Goal: Task Accomplishment & Management: Manage account settings

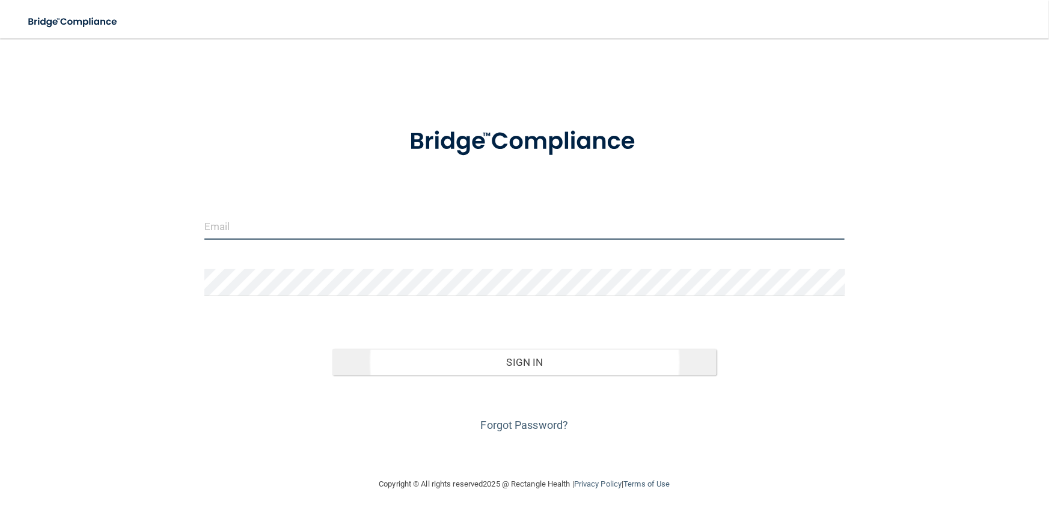
type input "[PERSON_NAME][EMAIL_ADDRESS][DOMAIN_NAME]"
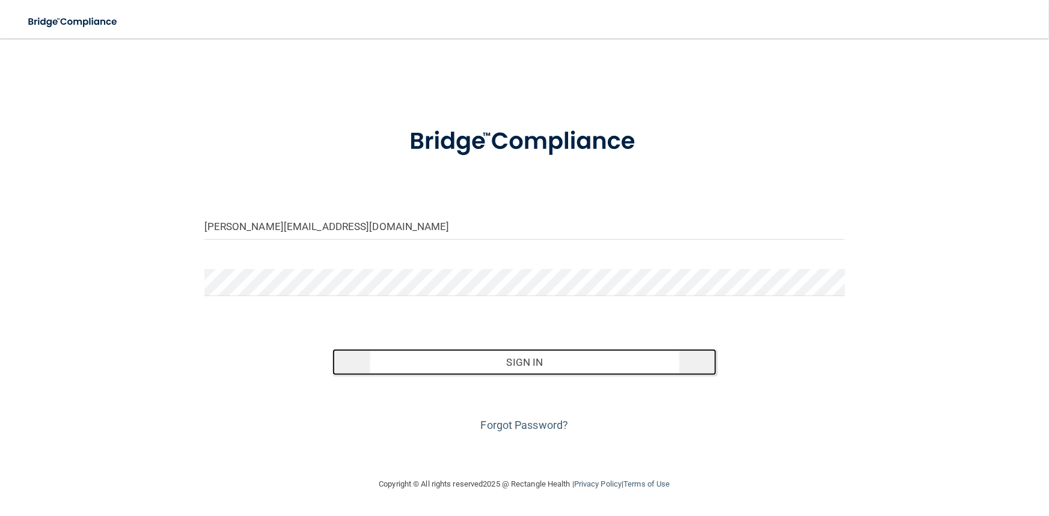
click at [477, 373] on button "Sign In" at bounding box center [524, 362] width 384 height 26
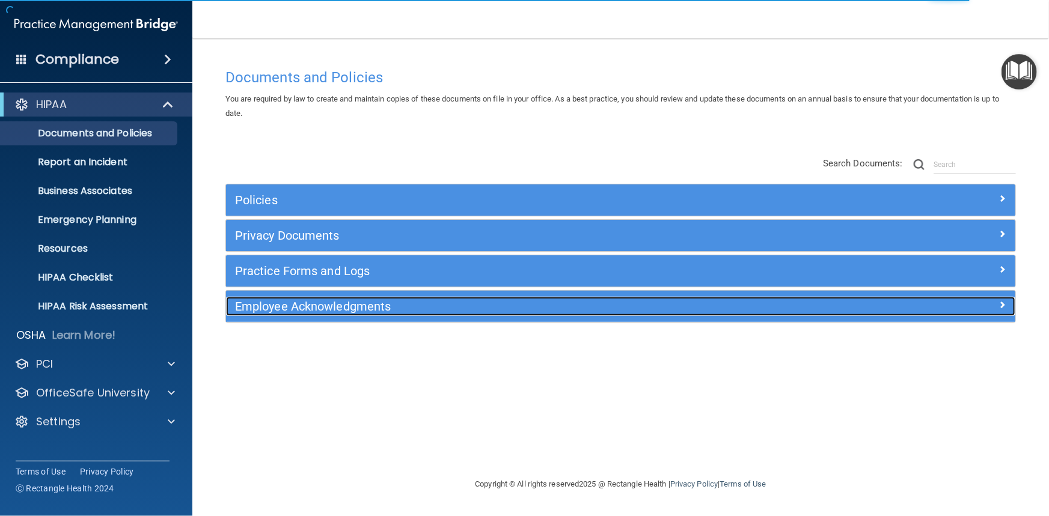
click at [273, 309] on h5 "Employee Acknowledgments" at bounding box center [522, 306] width 574 height 13
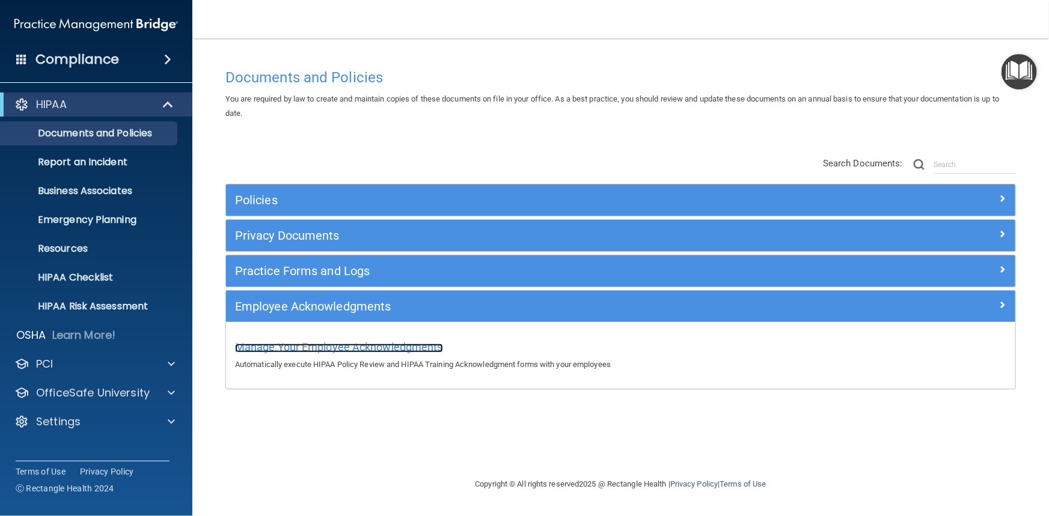
click at [386, 349] on span "Manage Your Employee Acknowledgments" at bounding box center [339, 347] width 208 height 13
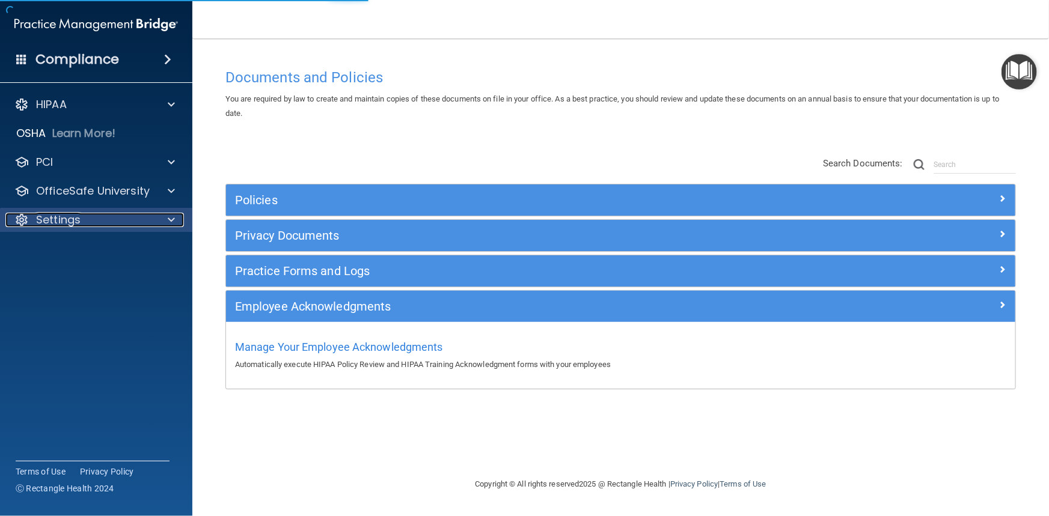
click at [107, 216] on div "Settings" at bounding box center [79, 220] width 149 height 14
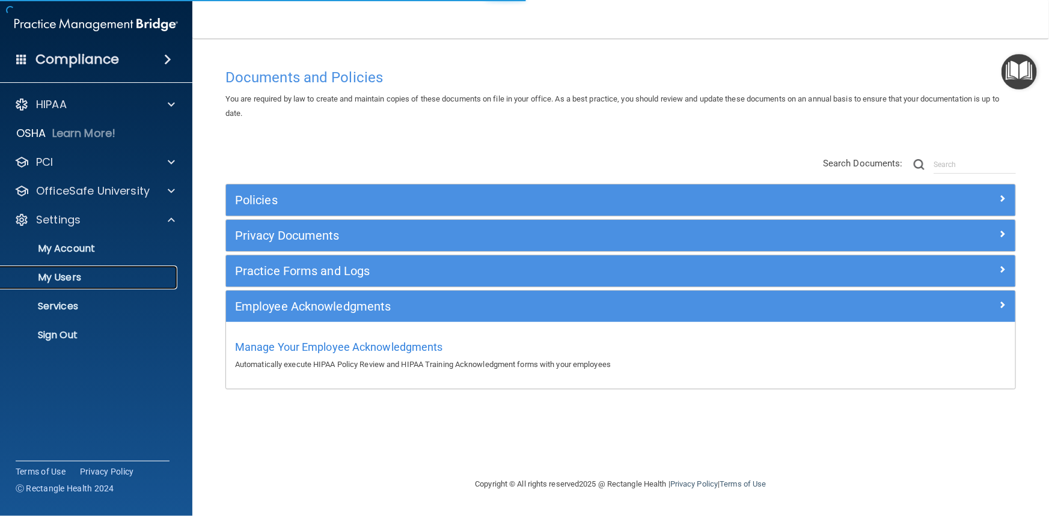
click at [67, 283] on p "My Users" at bounding box center [90, 278] width 164 height 12
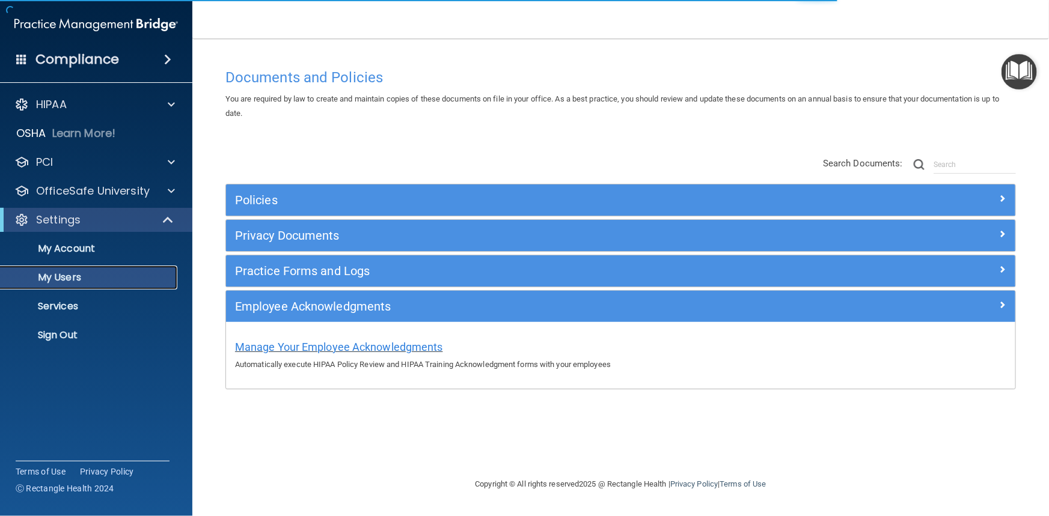
select select "20"
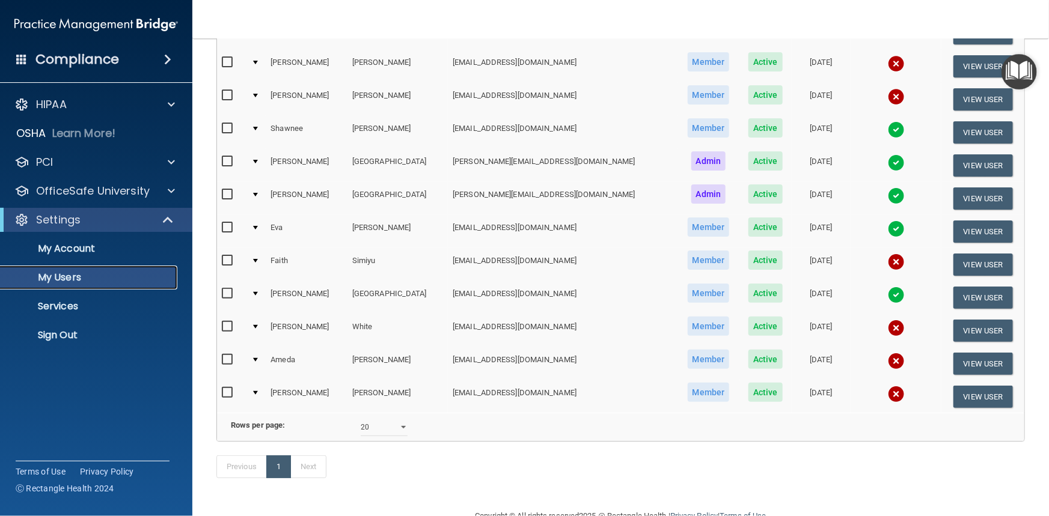
scroll to position [273, 0]
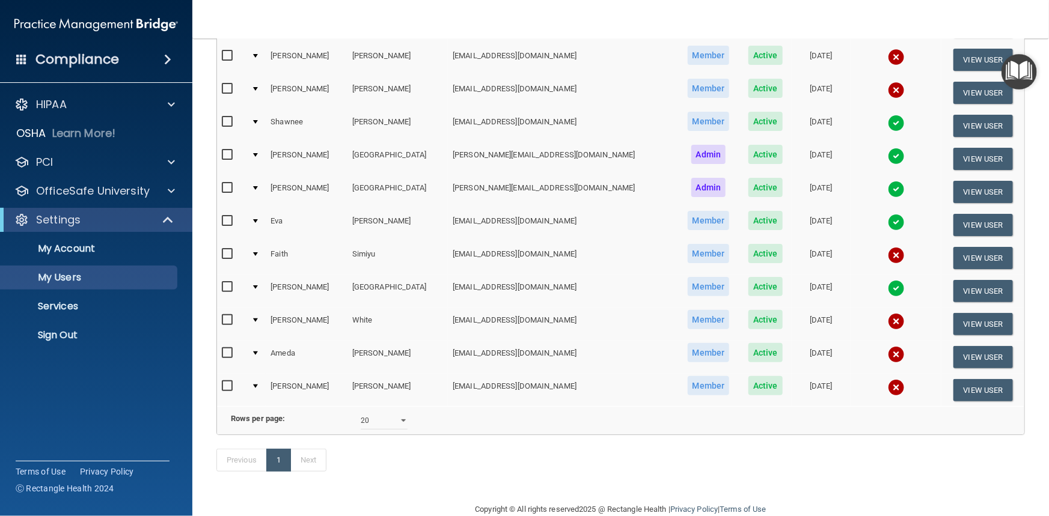
click at [227, 382] on input "checkbox" at bounding box center [229, 387] width 14 height 10
checkbox input "true"
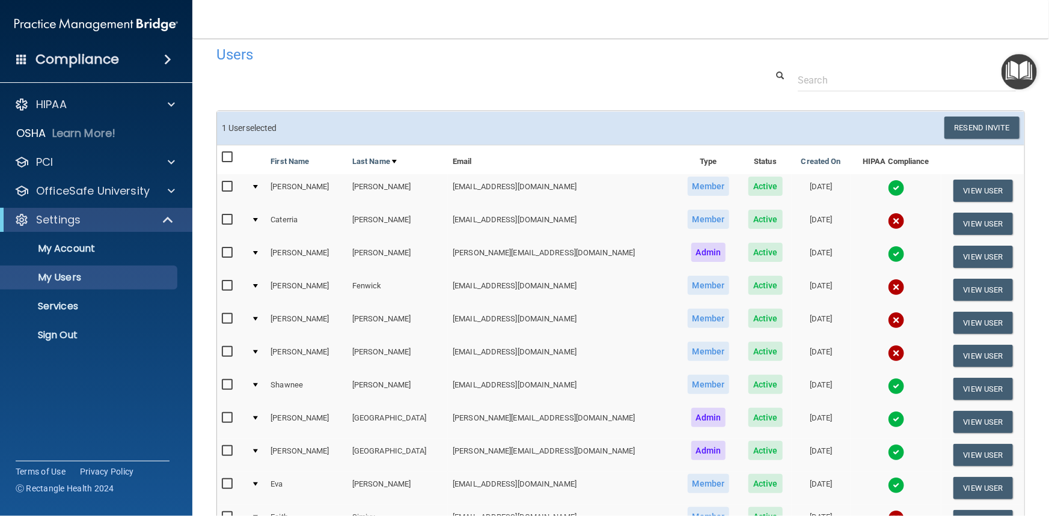
scroll to position [1, 0]
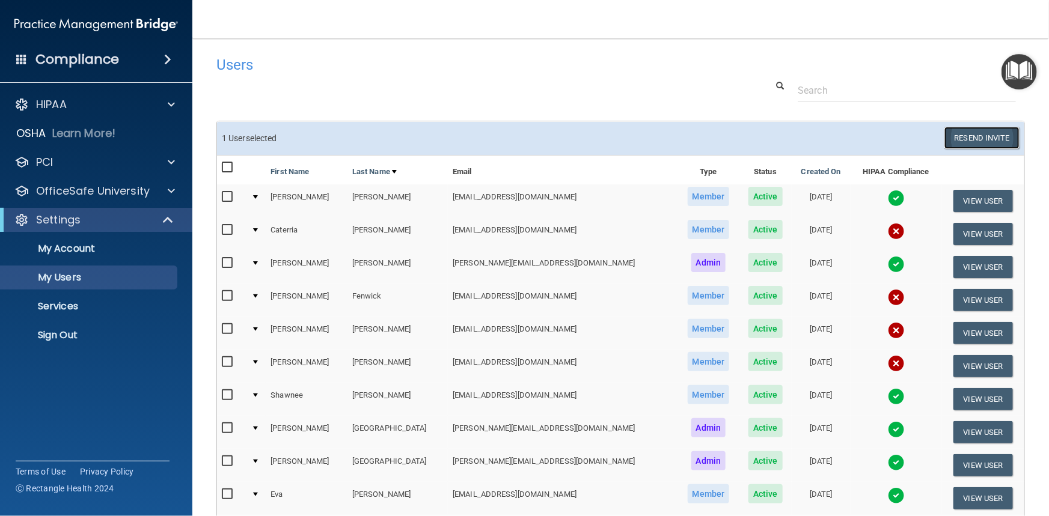
click at [967, 138] on button "Resend Invite" at bounding box center [981, 138] width 75 height 22
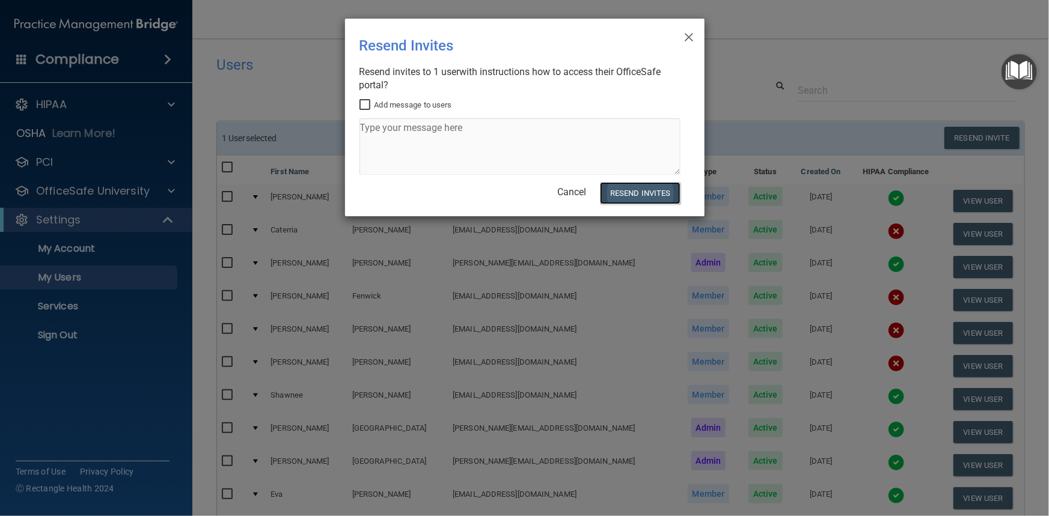
click at [629, 197] on button "Resend Invites" at bounding box center [640, 193] width 80 height 22
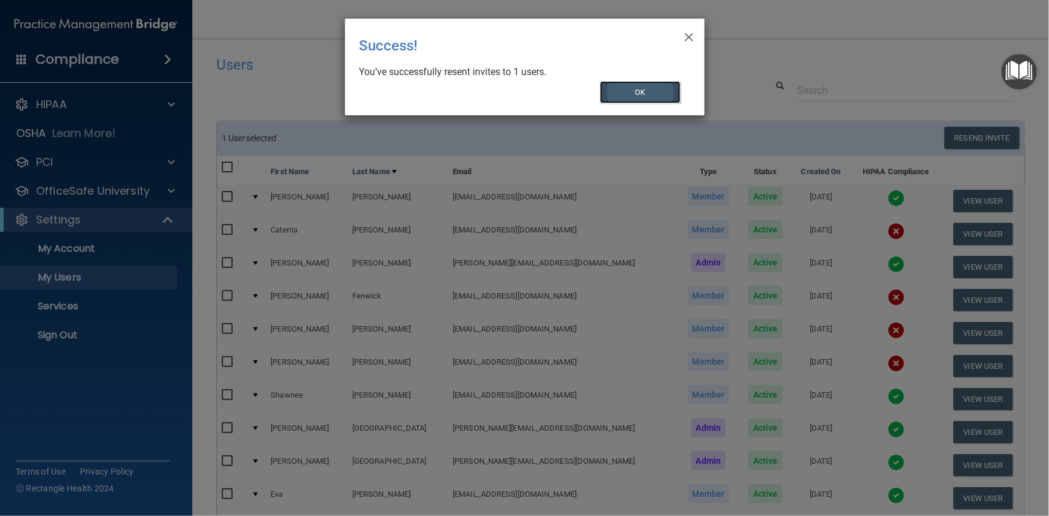
click at [637, 97] on button "OK" at bounding box center [640, 92] width 81 height 22
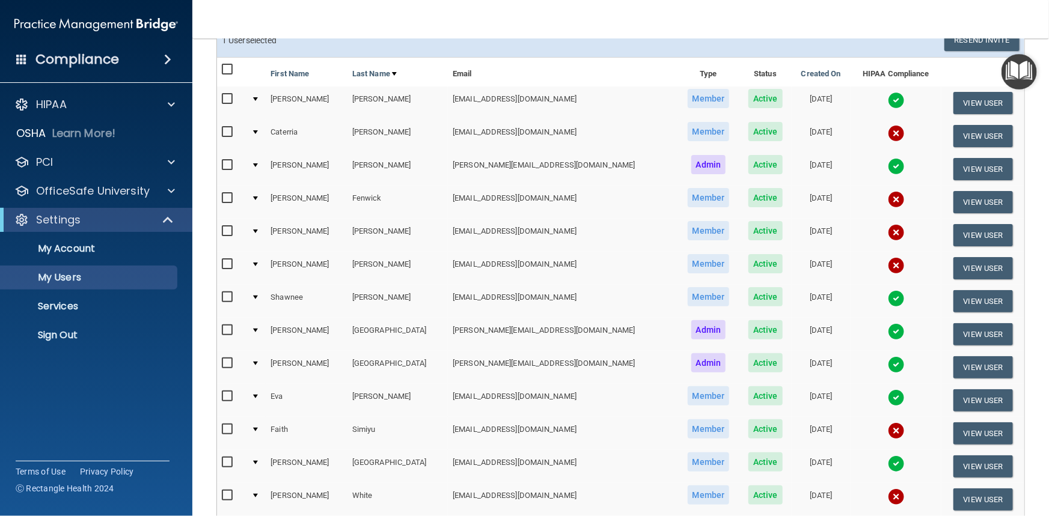
scroll to position [110, 0]
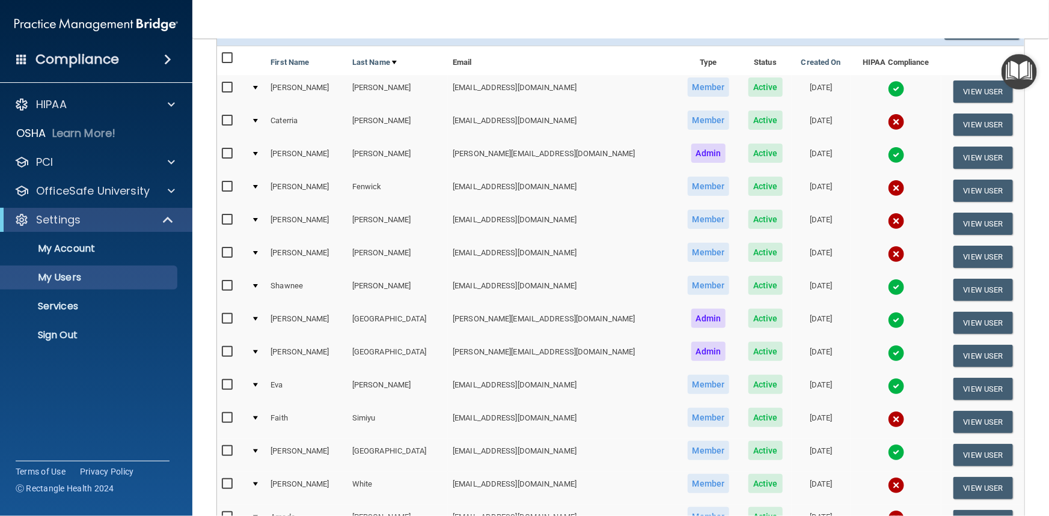
click at [258, 154] on td at bounding box center [255, 157] width 19 height 33
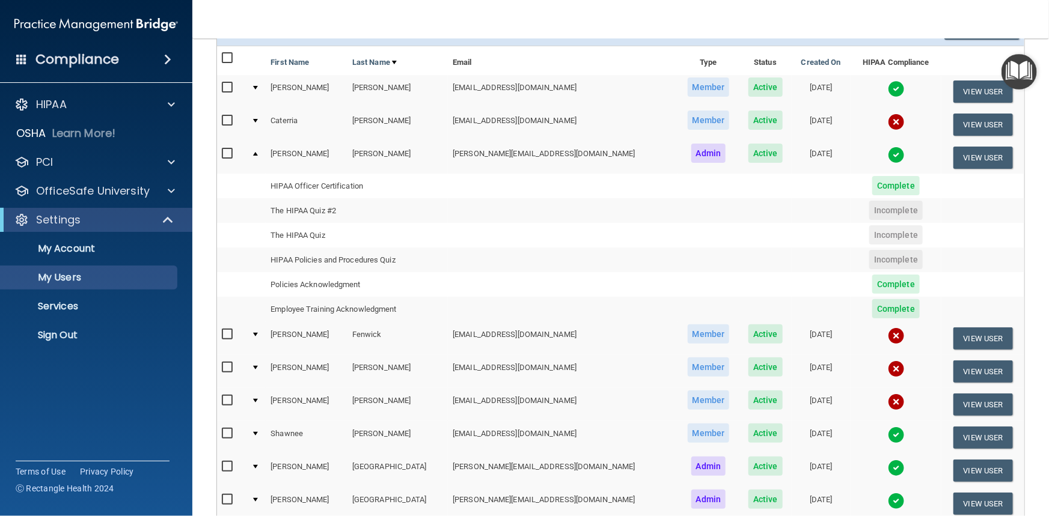
click at [257, 154] on td at bounding box center [255, 157] width 19 height 32
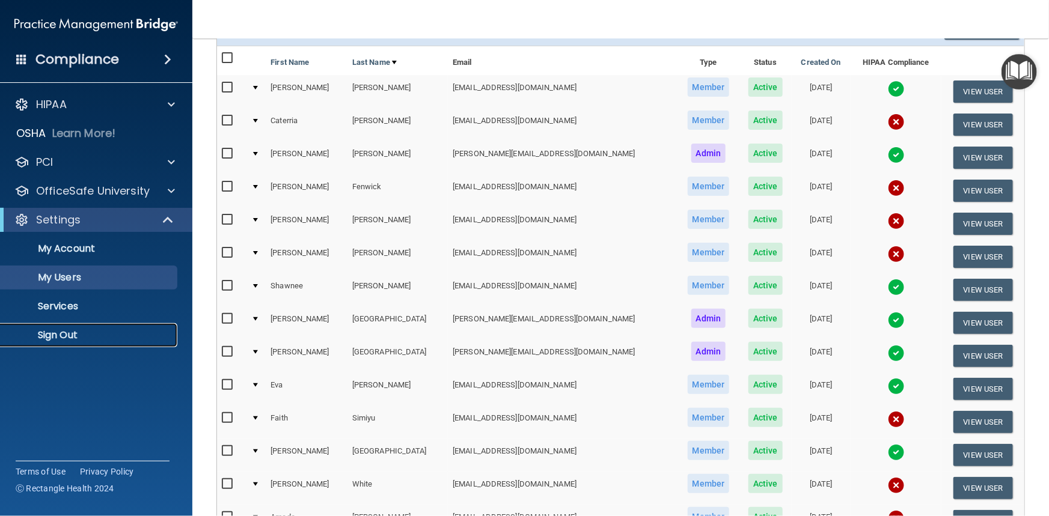
click at [78, 325] on link "Sign Out" at bounding box center [82, 335] width 189 height 24
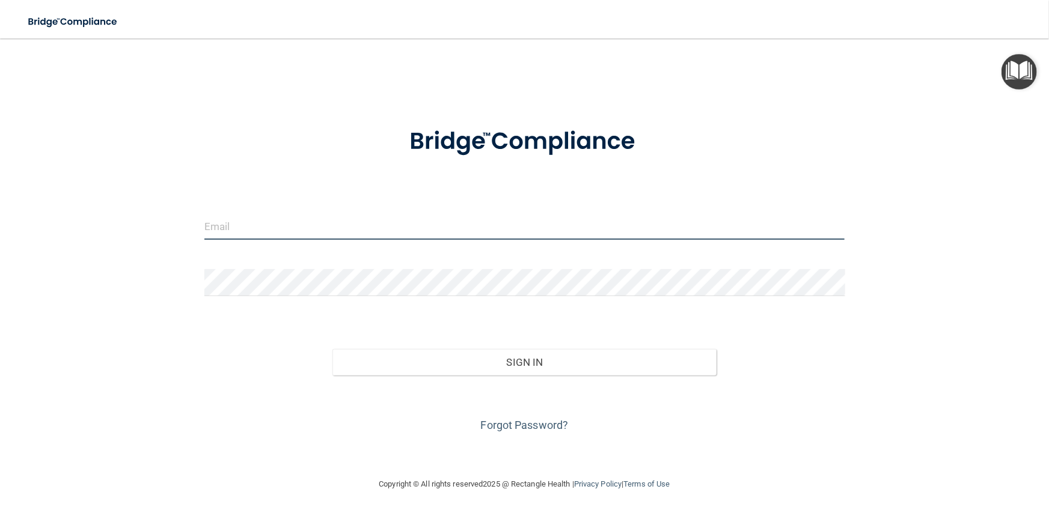
type input "[PERSON_NAME][EMAIL_ADDRESS][DOMAIN_NAME]"
